Goal: Check status: Check status

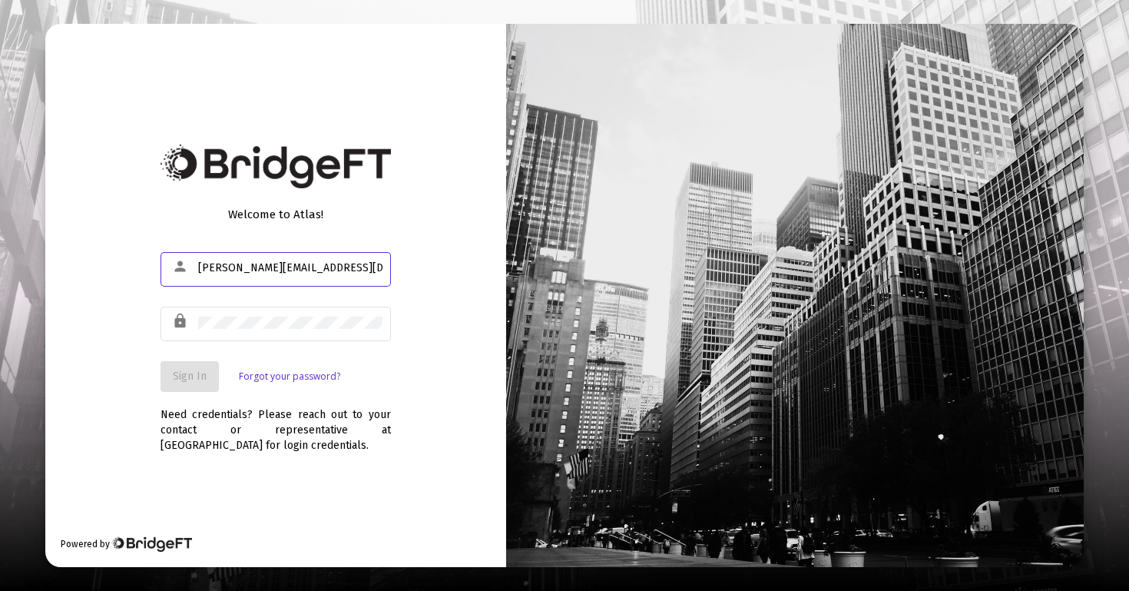
type input "[PERSON_NAME][EMAIL_ADDRESS][DOMAIN_NAME]"
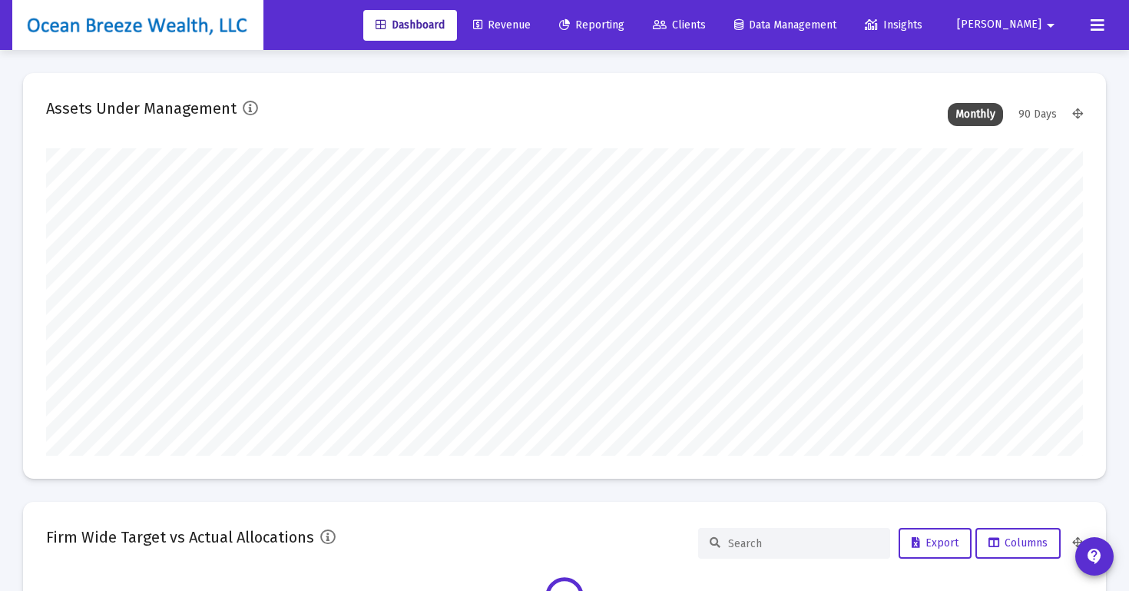
scroll to position [307, 1037]
type input "[DATE]"
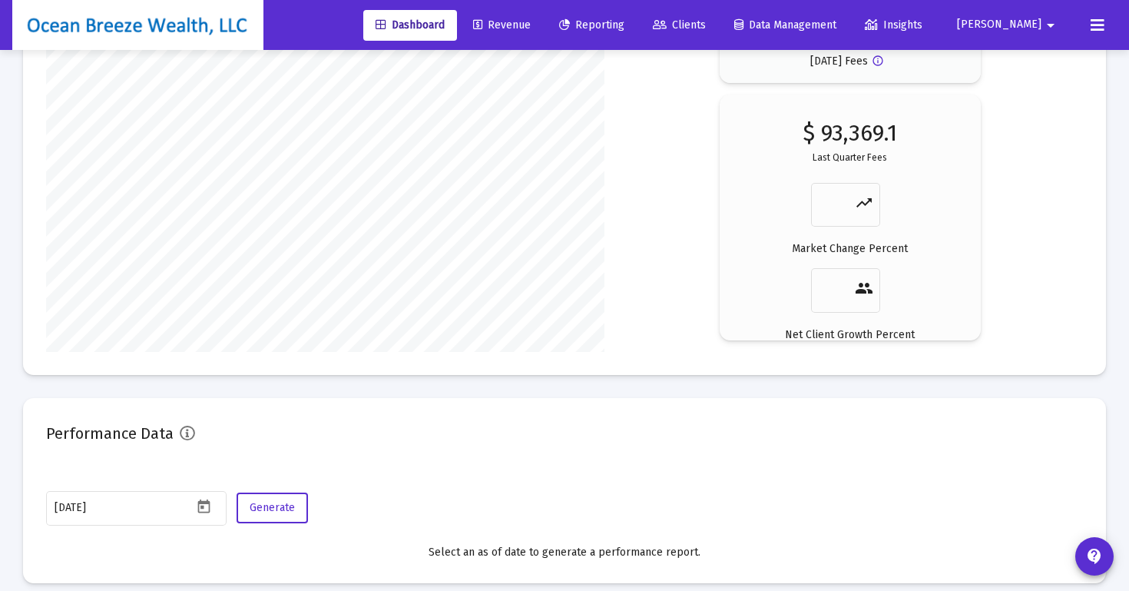
scroll to position [2429, 0]
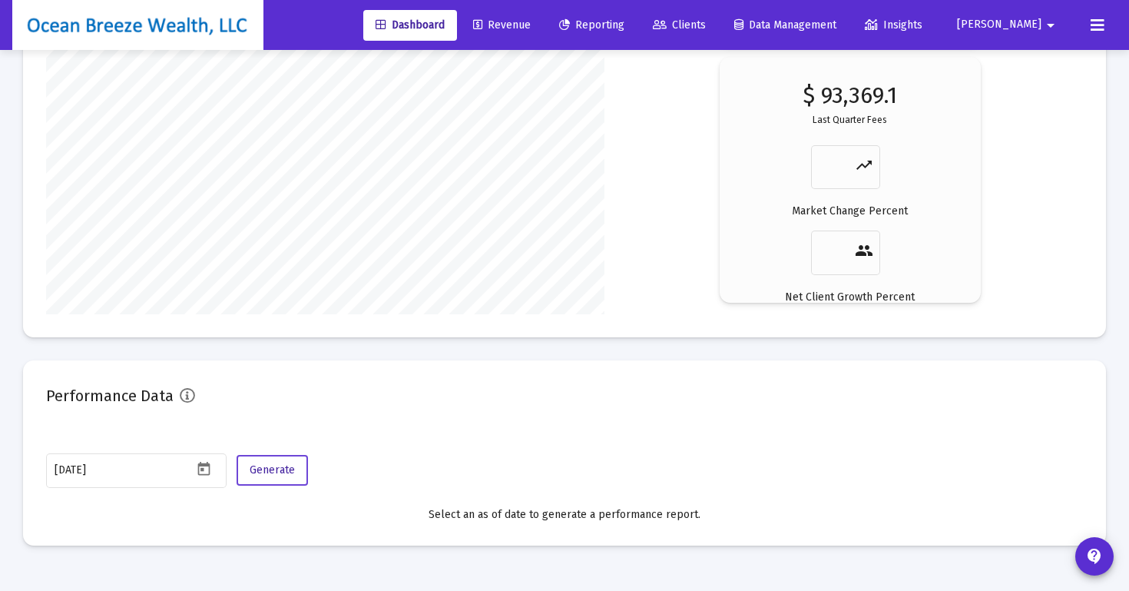
click at [277, 473] on span "Generate" at bounding box center [272, 469] width 45 height 13
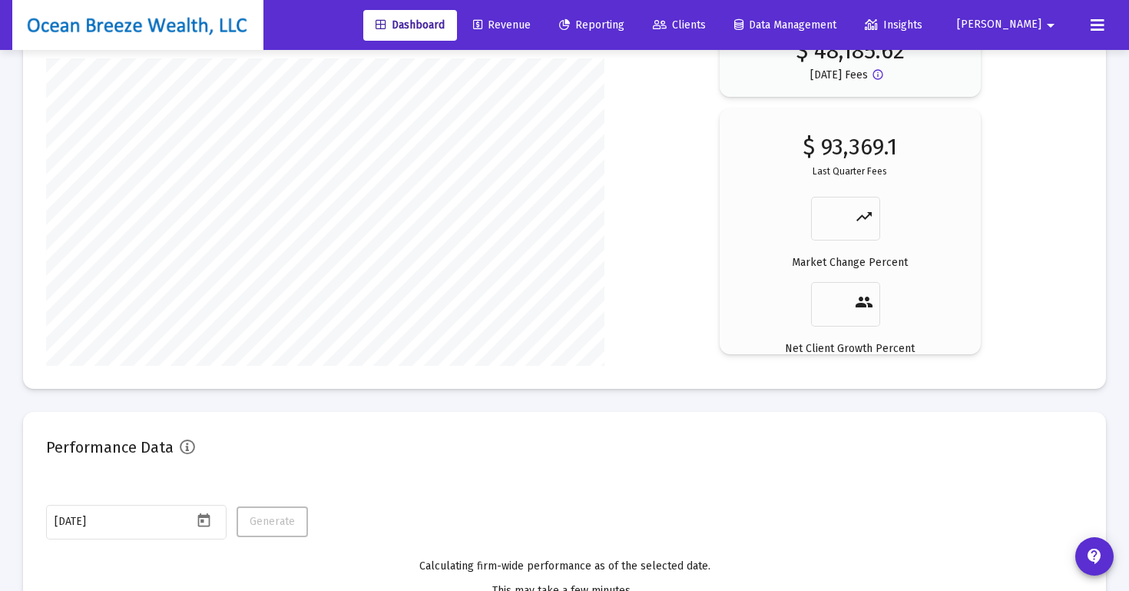
scroll to position [2469, 0]
